Goal: Find contact information: Find contact information

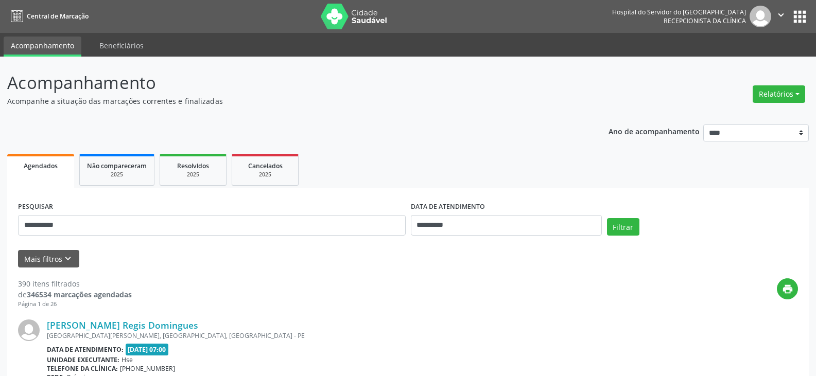
type input "**********"
click at [607, 218] on button "Filtrar" at bounding box center [623, 226] width 32 height 17
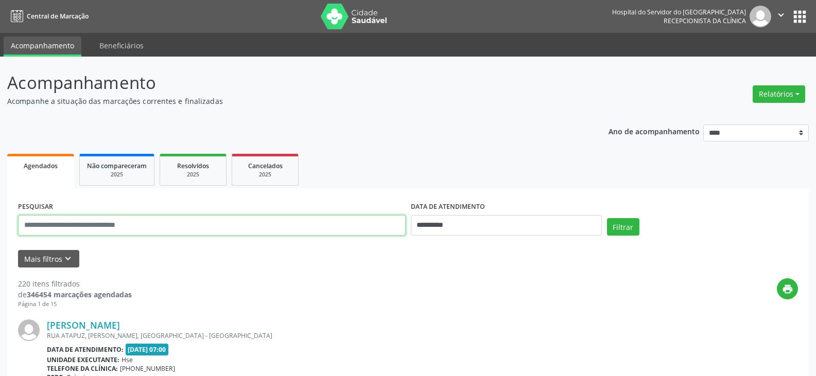
click at [170, 228] on input "text" at bounding box center [211, 225] width 387 height 21
click at [607, 218] on button "Filtrar" at bounding box center [623, 226] width 32 height 17
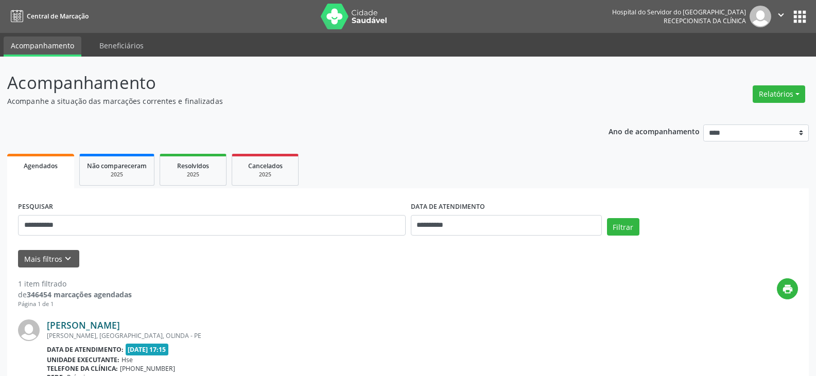
click at [120, 323] on link "[PERSON_NAME]" at bounding box center [83, 325] width 73 height 11
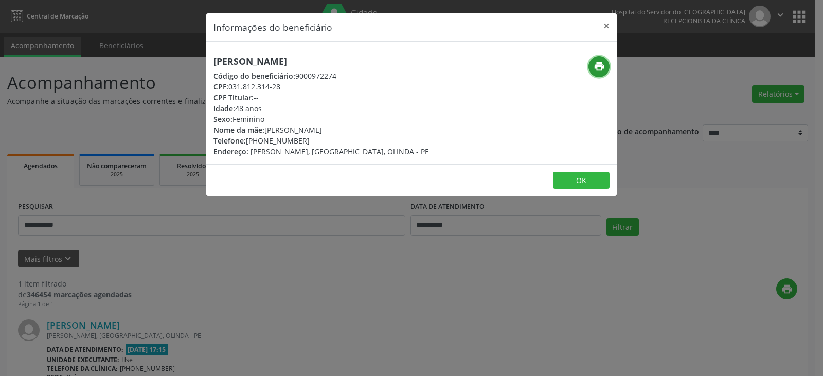
click at [598, 64] on icon "print" at bounding box center [599, 66] width 11 height 11
drag, startPoint x: 261, startPoint y: 139, endPoint x: 330, endPoint y: 137, distance: 68.5
click at [330, 137] on div "Telefone: [PHONE_NUMBER]" at bounding box center [322, 140] width 216 height 11
copy div "99708-8282"
click at [610, 31] on button "×" at bounding box center [606, 25] width 21 height 25
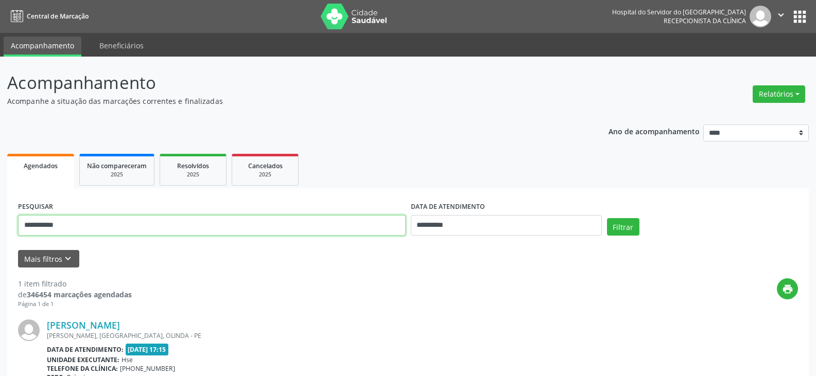
click at [152, 233] on input "**********" at bounding box center [211, 225] width 387 height 21
paste input "**********"
type input "**********"
click at [607, 218] on button "Filtrar" at bounding box center [623, 226] width 32 height 17
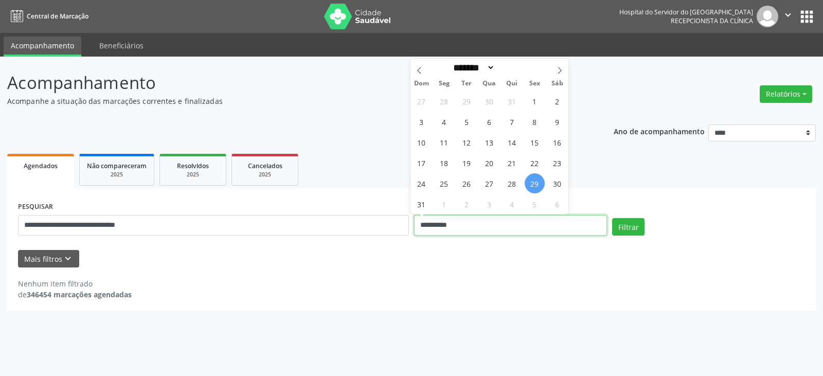
click at [432, 227] on input "**********" at bounding box center [510, 225] width 193 height 21
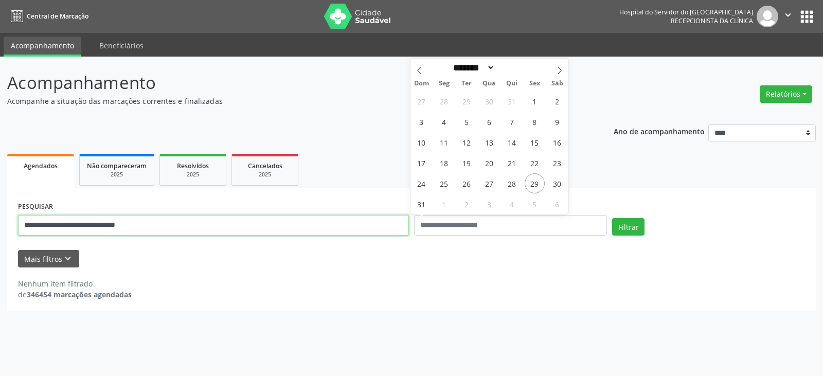
click at [297, 232] on input "**********" at bounding box center [213, 225] width 391 height 21
click at [612, 218] on button "Filtrar" at bounding box center [628, 226] width 32 height 17
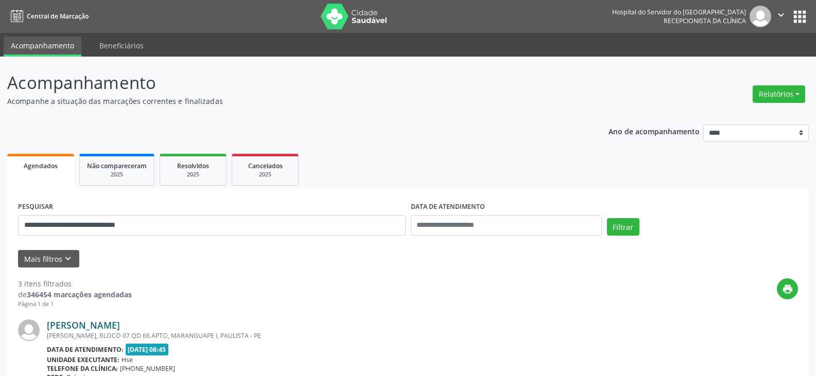
click at [120, 324] on link "[PERSON_NAME]" at bounding box center [83, 325] width 73 height 11
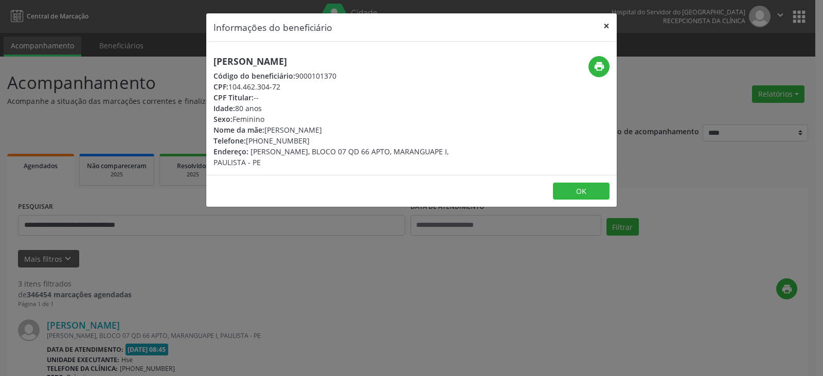
click at [599, 26] on button "×" at bounding box center [606, 25] width 21 height 25
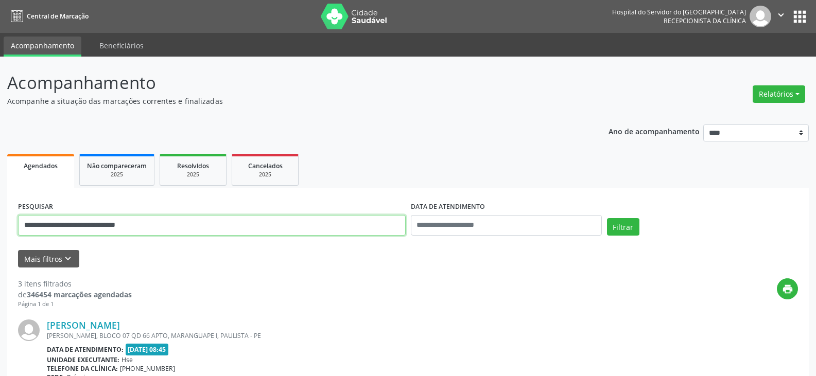
drag, startPoint x: 200, startPoint y: 229, endPoint x: 0, endPoint y: 241, distance: 200.0
type input "**********"
click at [607, 218] on button "Filtrar" at bounding box center [623, 226] width 32 height 17
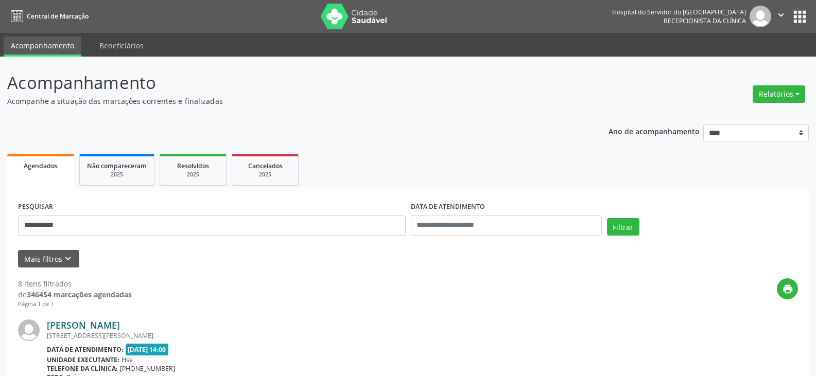
click at [120, 328] on link "[PERSON_NAME]" at bounding box center [83, 325] width 73 height 11
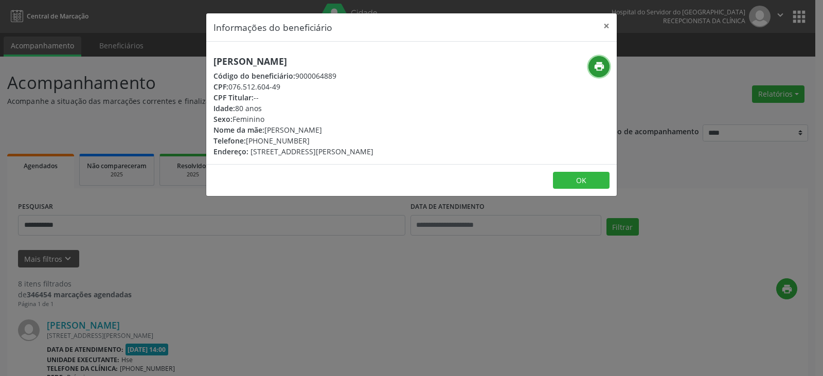
click at [596, 64] on icon "print" at bounding box center [599, 66] width 11 height 11
drag, startPoint x: 260, startPoint y: 139, endPoint x: 306, endPoint y: 139, distance: 46.3
click at [306, 139] on div "Telefone: [PHONE_NUMBER]" at bounding box center [294, 140] width 160 height 11
copy div "99718-4868"
click at [609, 25] on button "×" at bounding box center [606, 25] width 21 height 25
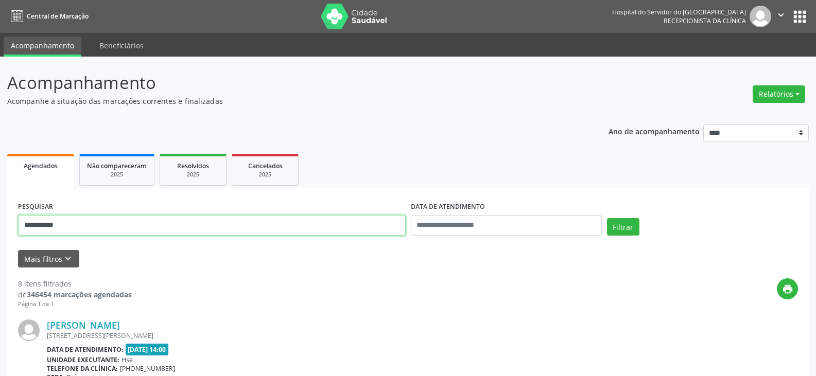
drag, startPoint x: 256, startPoint y: 223, endPoint x: 0, endPoint y: 221, distance: 255.7
type input "**********"
click at [607, 218] on button "Filtrar" at bounding box center [623, 226] width 32 height 17
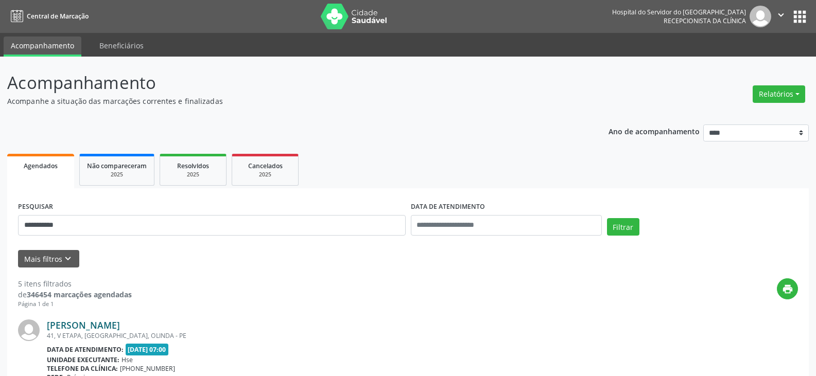
click at [95, 323] on link "[PERSON_NAME]" at bounding box center [83, 325] width 73 height 11
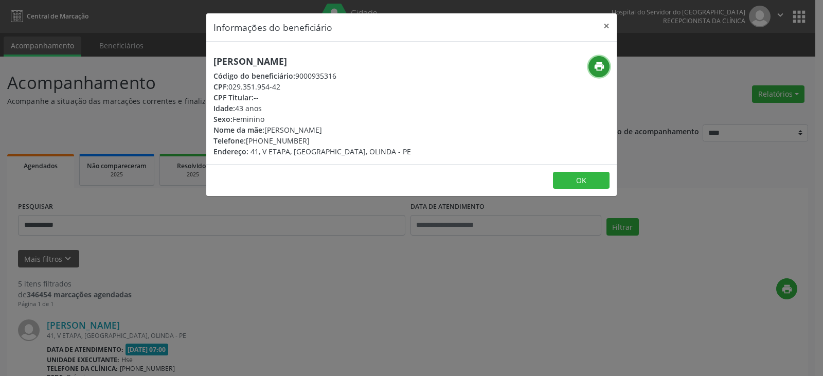
click at [596, 68] on icon "print" at bounding box center [599, 66] width 11 height 11
drag, startPoint x: 260, startPoint y: 144, endPoint x: 304, endPoint y: 141, distance: 43.3
click at [304, 141] on div "Telefone: [PHONE_NUMBER]" at bounding box center [313, 140] width 198 height 11
copy div "98612-6396"
click at [611, 25] on button "×" at bounding box center [606, 25] width 21 height 25
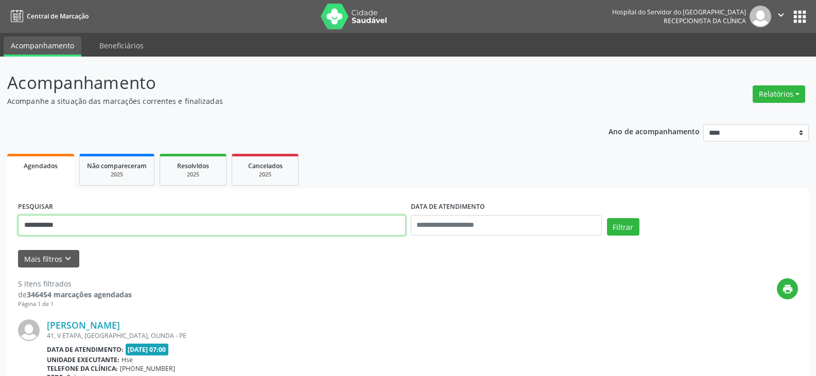
drag, startPoint x: 175, startPoint y: 225, endPoint x: 0, endPoint y: 236, distance: 175.3
type input "**********"
click at [607, 218] on button "Filtrar" at bounding box center [623, 226] width 32 height 17
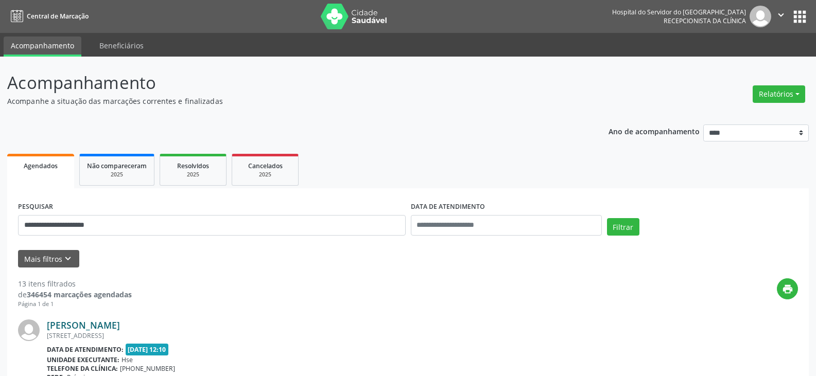
click at [96, 325] on link "[PERSON_NAME]" at bounding box center [83, 325] width 73 height 11
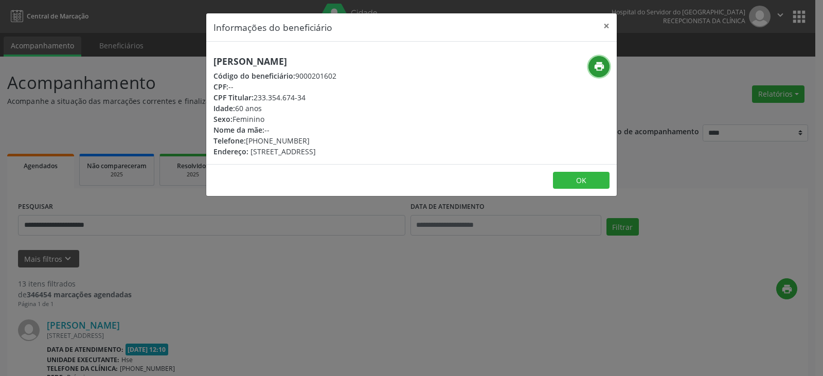
click at [598, 65] on icon "print" at bounding box center [599, 66] width 11 height 11
click at [606, 22] on button "×" at bounding box center [606, 25] width 21 height 25
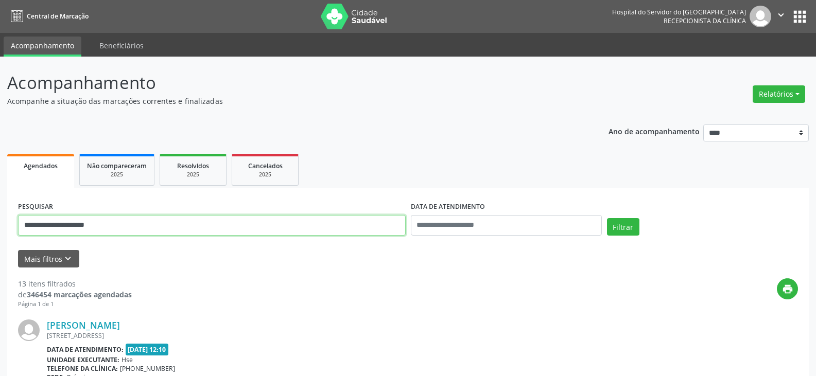
drag, startPoint x: 166, startPoint y: 227, endPoint x: 0, endPoint y: 252, distance: 167.9
click at [607, 218] on button "Filtrar" at bounding box center [623, 226] width 32 height 17
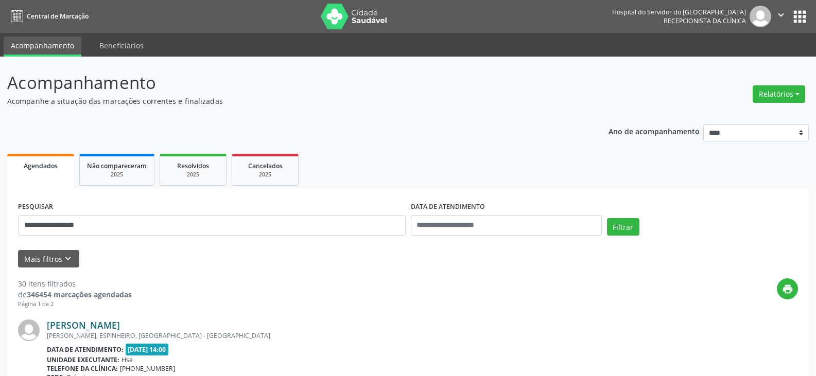
click at [117, 326] on link "[PERSON_NAME]" at bounding box center [83, 325] width 73 height 11
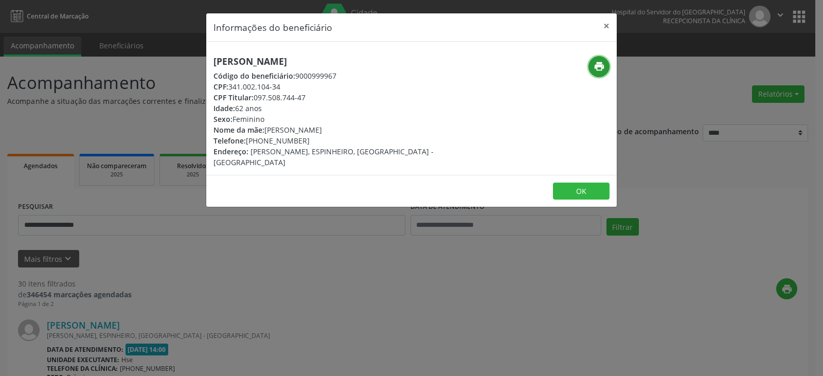
click at [602, 72] on icon "print" at bounding box center [599, 66] width 11 height 11
drag, startPoint x: 351, startPoint y: 62, endPoint x: 197, endPoint y: 62, distance: 154.4
click at [197, 62] on div "Informações do beneficiário × [PERSON_NAME] Código do beneficiário: 9000999967 …" at bounding box center [411, 188] width 823 height 376
copy h5 "[PERSON_NAME]"
click at [595, 66] on icon "print" at bounding box center [599, 66] width 11 height 11
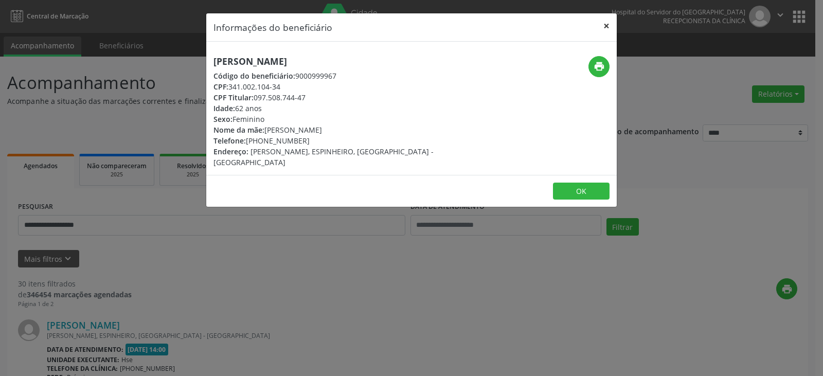
click at [610, 30] on button "×" at bounding box center [606, 25] width 21 height 25
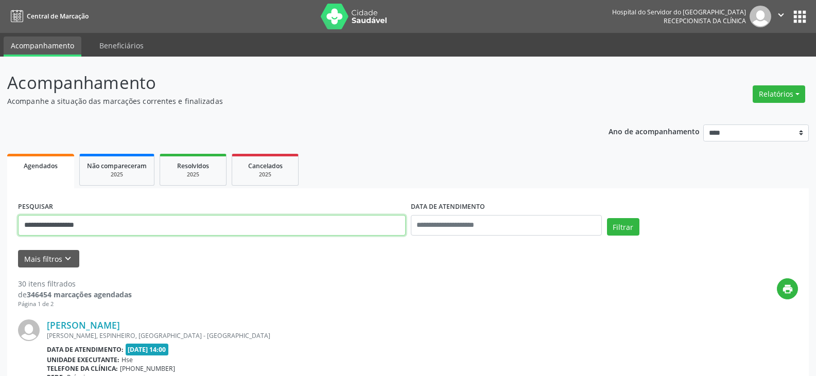
drag, startPoint x: 172, startPoint y: 222, endPoint x: 0, endPoint y: 226, distance: 171.9
click at [607, 218] on button "Filtrar" at bounding box center [623, 226] width 32 height 17
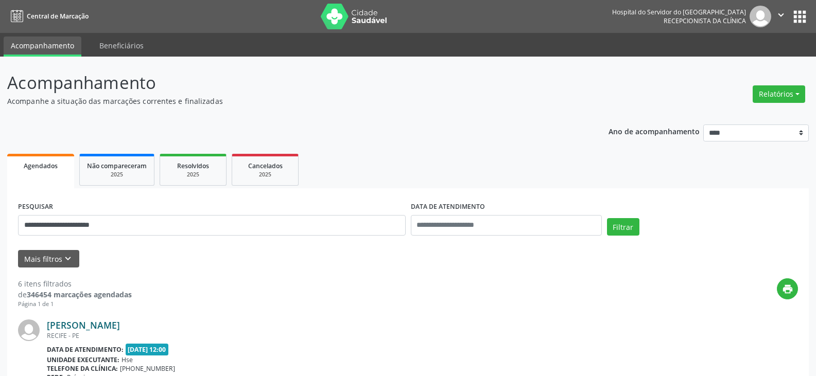
click at [120, 324] on link "[PERSON_NAME]" at bounding box center [83, 325] width 73 height 11
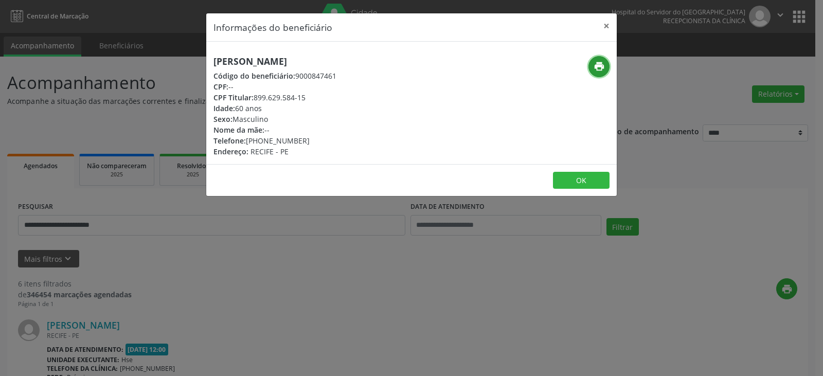
click at [601, 61] on icon "print" at bounding box center [599, 66] width 11 height 11
drag, startPoint x: 261, startPoint y: 137, endPoint x: 310, endPoint y: 138, distance: 48.4
click at [310, 138] on div "Telefone: [PHONE_NUMBER]" at bounding box center [275, 140] width 123 height 11
copy div "98507-9720"
drag, startPoint x: 255, startPoint y: 99, endPoint x: 325, endPoint y: 99, distance: 70.5
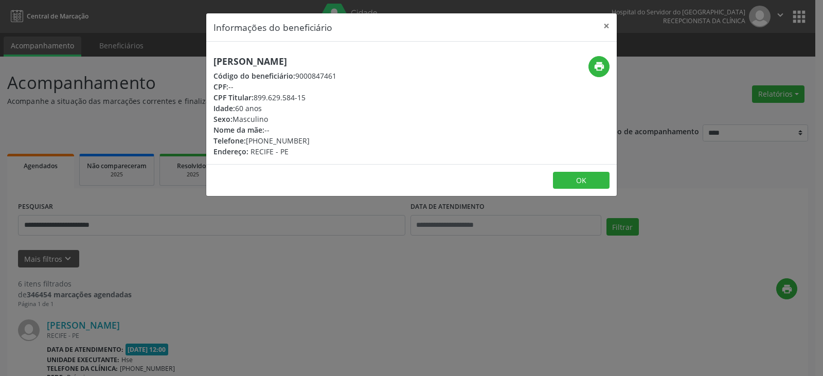
click at [325, 99] on div "CPF Titular: 899.629.584-15" at bounding box center [275, 97] width 123 height 11
copy div "899.629.584-15"
click at [606, 25] on button "×" at bounding box center [606, 25] width 21 height 25
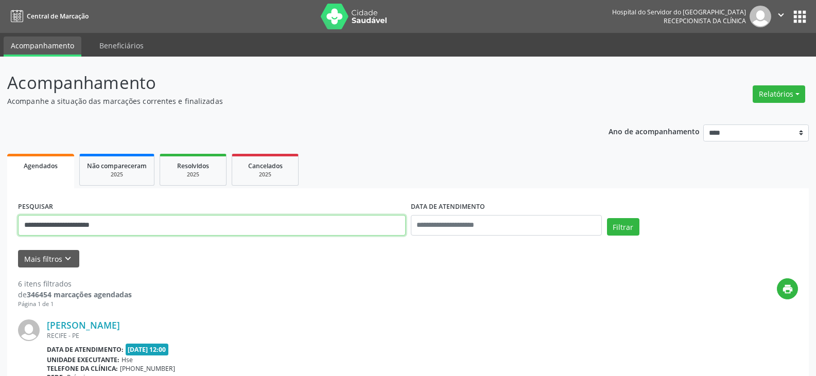
drag, startPoint x: 157, startPoint y: 226, endPoint x: 0, endPoint y: 239, distance: 157.5
paste input "text"
type input "**********"
click at [607, 218] on button "Filtrar" at bounding box center [623, 226] width 32 height 17
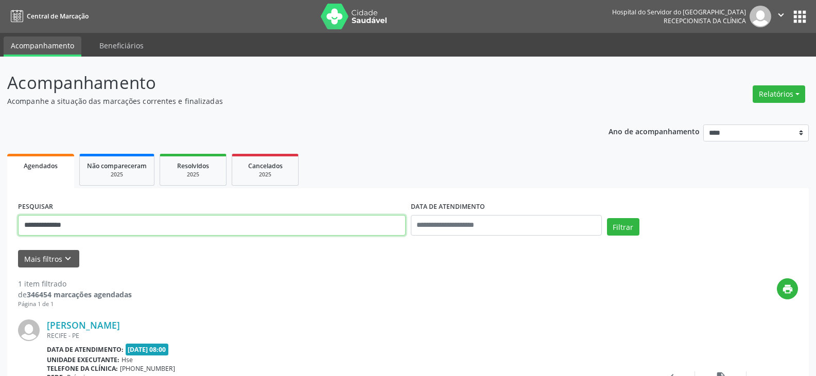
click at [129, 231] on input "**********" at bounding box center [211, 225] width 387 height 21
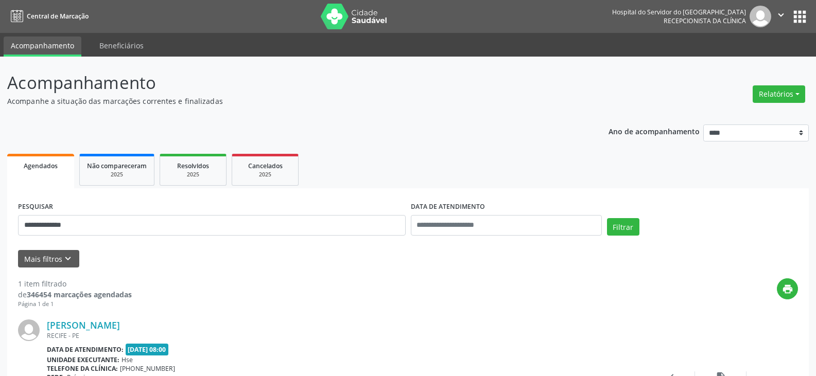
click at [141, 324] on div "[PERSON_NAME]" at bounding box center [345, 325] width 596 height 11
drag, startPoint x: 139, startPoint y: 324, endPoint x: 45, endPoint y: 329, distance: 94.3
click at [45, 329] on div "[PERSON_NAME] [GEOGRAPHIC_DATA] - [GEOGRAPHIC_DATA] Data de atendimento: [DATE]…" at bounding box center [407, 383] width 779 height 148
copy div "[PERSON_NAME]"
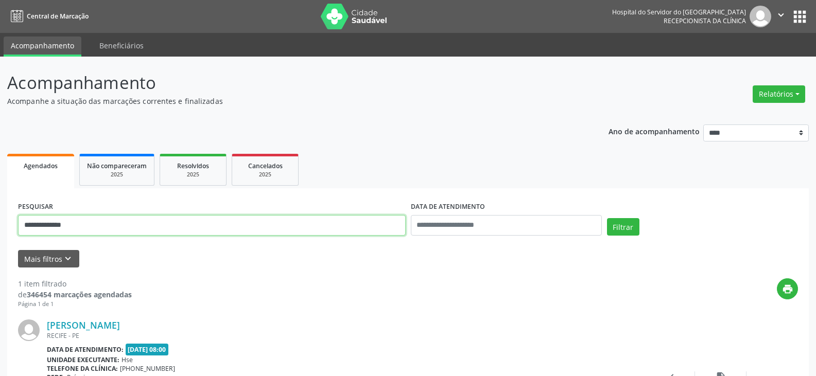
drag, startPoint x: 173, startPoint y: 222, endPoint x: 0, endPoint y: 225, distance: 172.9
click at [0, 225] on div "**********" at bounding box center [408, 266] width 816 height 418
type input "**********"
click at [607, 218] on button "Filtrar" at bounding box center [623, 226] width 32 height 17
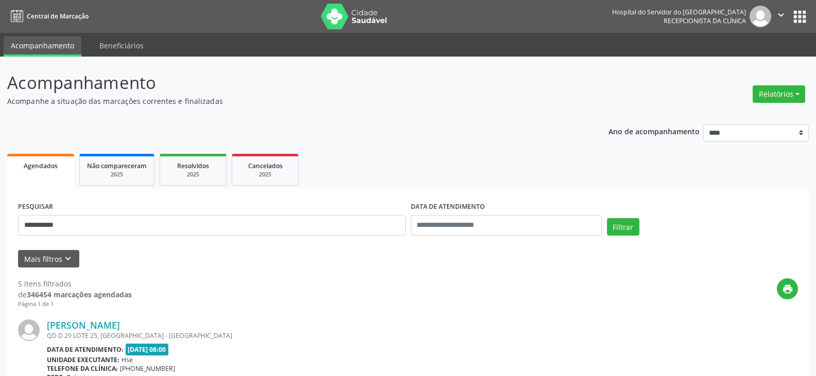
click at [68, 331] on div "QD D 29 LOTE 25, [GEOGRAPHIC_DATA] - [GEOGRAPHIC_DATA]" at bounding box center [345, 335] width 596 height 9
click at [75, 327] on link "[PERSON_NAME]" at bounding box center [83, 325] width 73 height 11
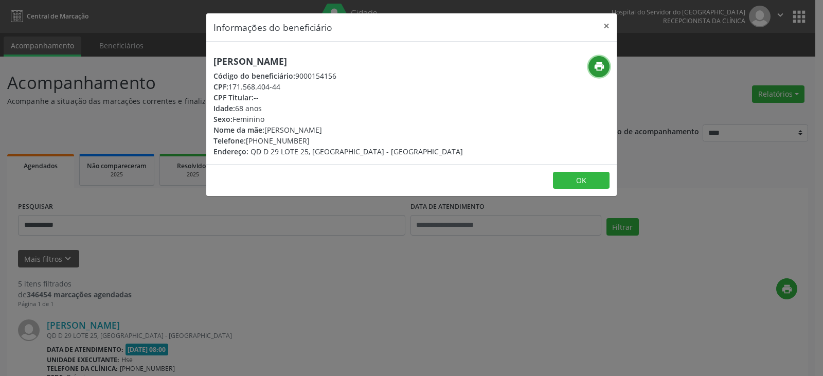
click at [598, 65] on icon "print" at bounding box center [599, 66] width 11 height 11
drag, startPoint x: 261, startPoint y: 138, endPoint x: 304, endPoint y: 137, distance: 42.2
click at [304, 137] on div "Telefone: [PHONE_NUMBER]" at bounding box center [339, 140] width 250 height 11
copy div "98606-3915"
